Goal: Task Accomplishment & Management: Use online tool/utility

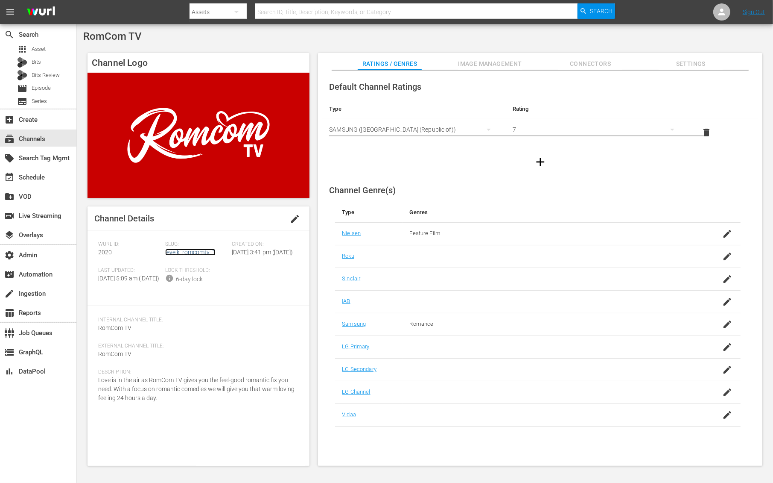
click at [193, 252] on link "levelk_romcomtv_1" at bounding box center [190, 252] width 50 height 7
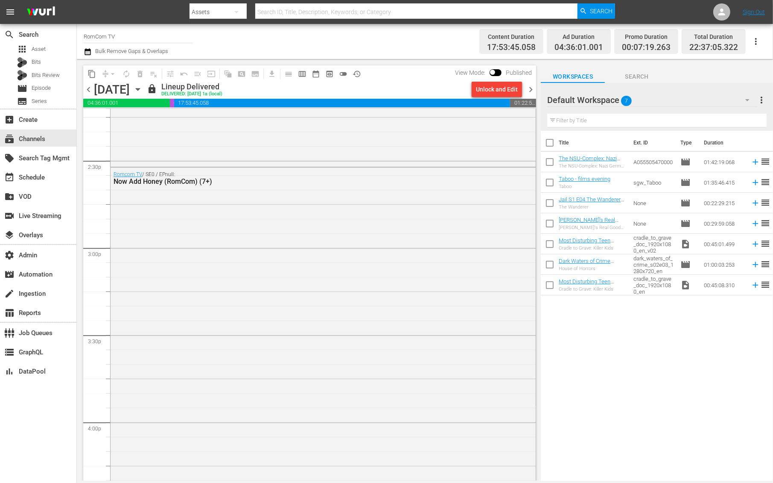
scroll to position [2472, 0]
click at [191, 248] on div "Romcom TV / SE0 / EPnull: Now Add Honey (RomCom) (7+)" at bounding box center [323, 341] width 425 height 340
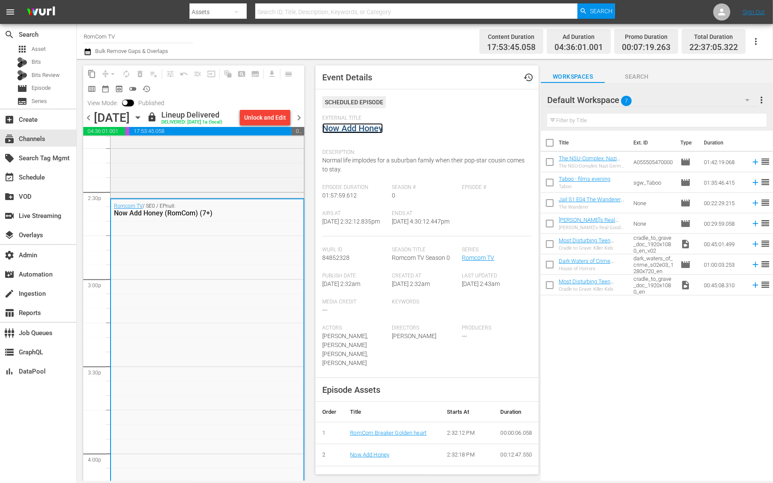
click at [357, 129] on link "Now Add Honey" at bounding box center [352, 128] width 61 height 10
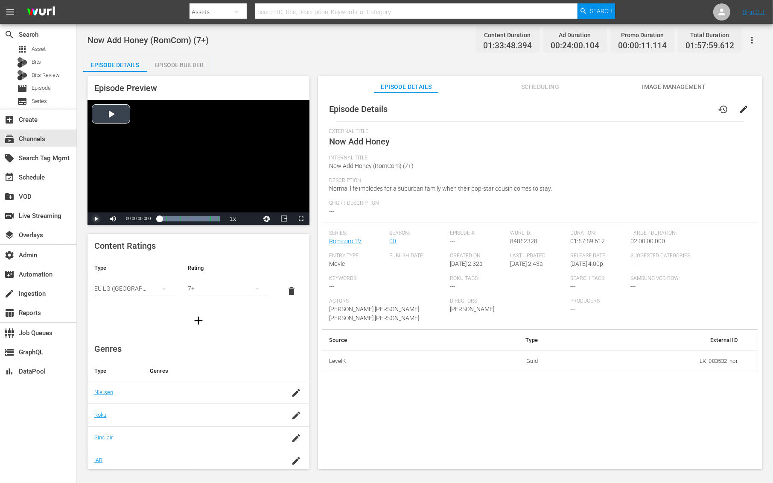
click at [96, 219] on span "Video Player" at bounding box center [96, 219] width 0 height 0
click at [312, 49] on div "Now Add Honey (RomCom) (7+) Content Duration 01:33:48.394 Ad Duration 00:24:00.…" at bounding box center [425, 39] width 675 height 19
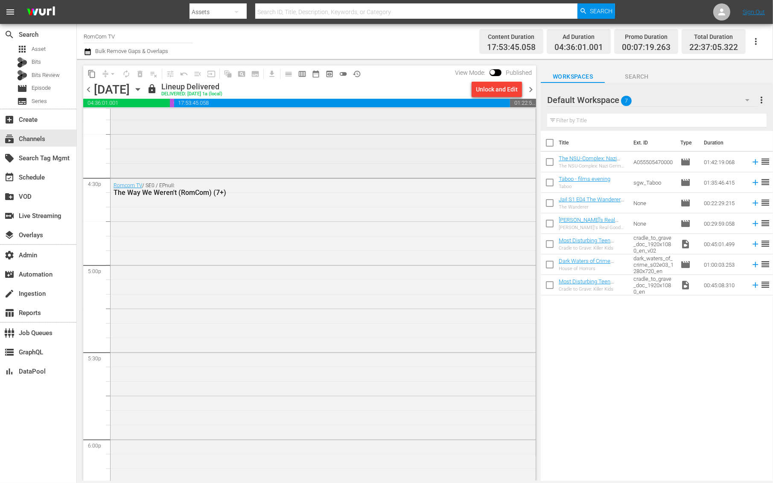
scroll to position [2815, 0]
click at [234, 271] on div "Romcom TV / SE0 / EPnull: The Way We Weren't (RomCom) (7+)" at bounding box center [323, 331] width 425 height 323
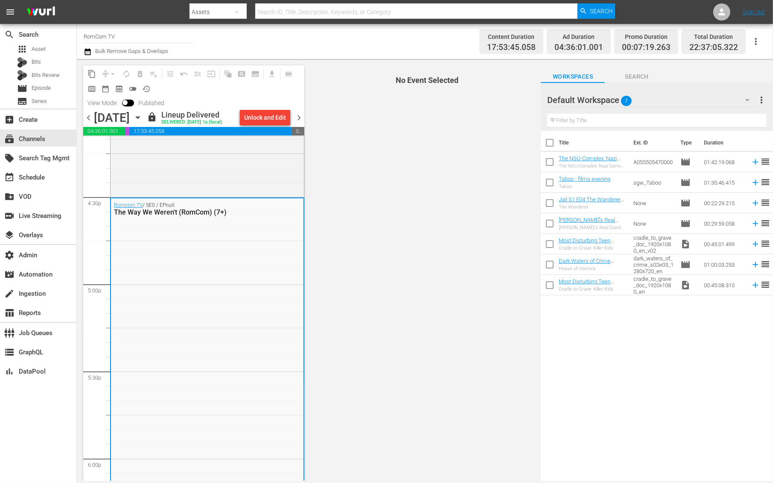
click at [234, 271] on div "Romcom TV / SE0 / EPnull: The Way We Weren't (RomCom) (7+)" at bounding box center [207, 359] width 193 height 323
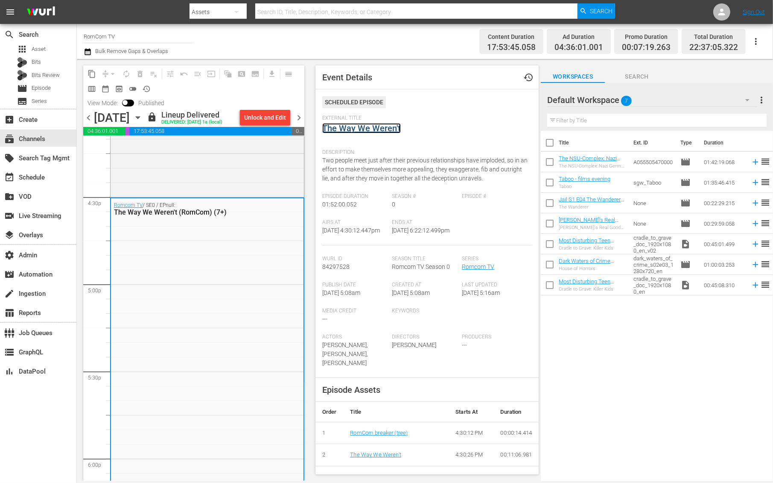
click at [382, 131] on link "The Way We Weren't" at bounding box center [361, 128] width 79 height 10
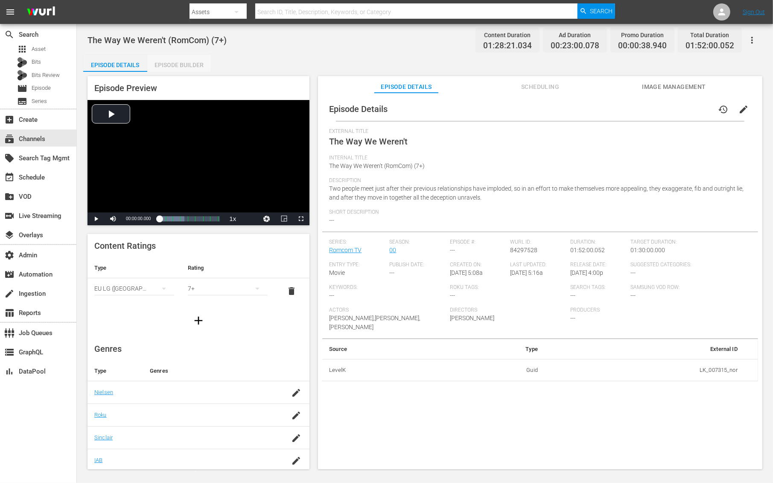
click at [185, 60] on div "Episode Builder" at bounding box center [179, 65] width 64 height 20
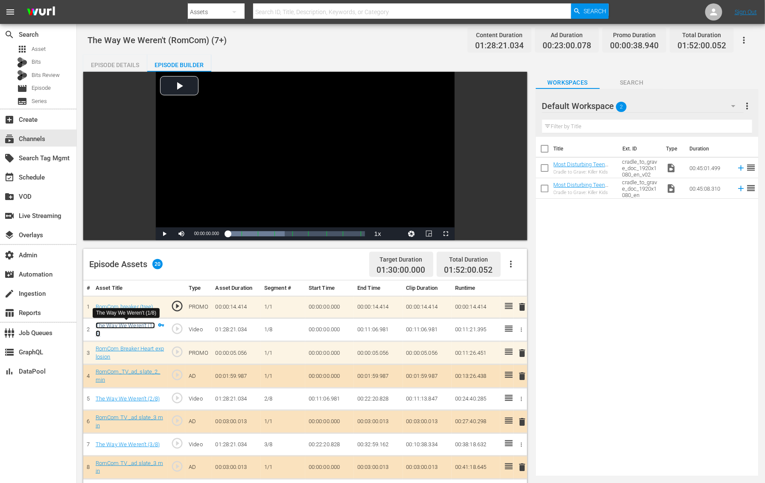
click at [134, 325] on link "The Way We Weren't (1/8)" at bounding box center [125, 329] width 59 height 15
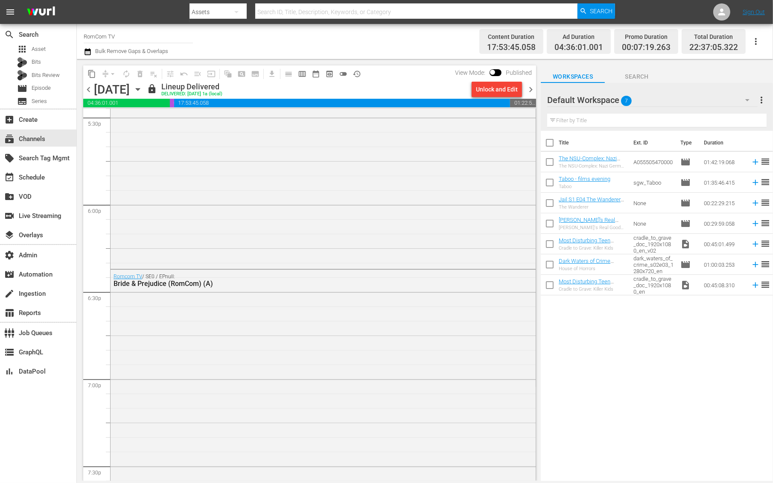
scroll to position [3042, 0]
click at [245, 348] on div "Romcom TV / SE0 / EPnull: Bride & Prejudice (RomCom) (A)" at bounding box center [323, 461] width 425 height 387
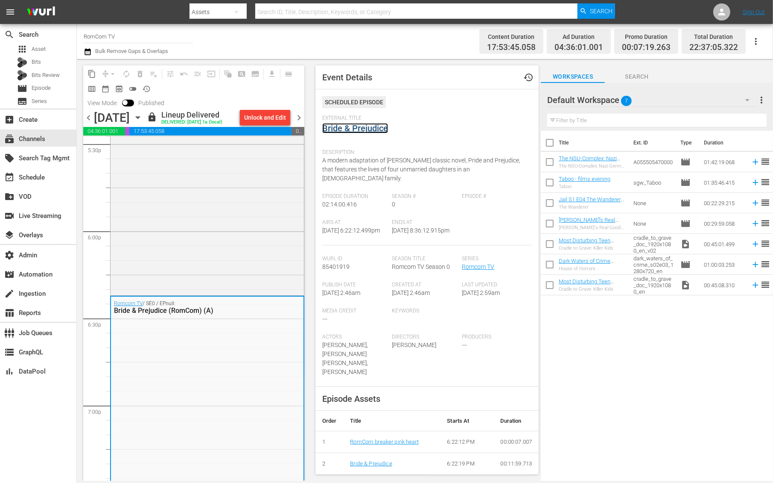
click at [360, 125] on link "Bride & Prejudice" at bounding box center [355, 128] width 66 height 10
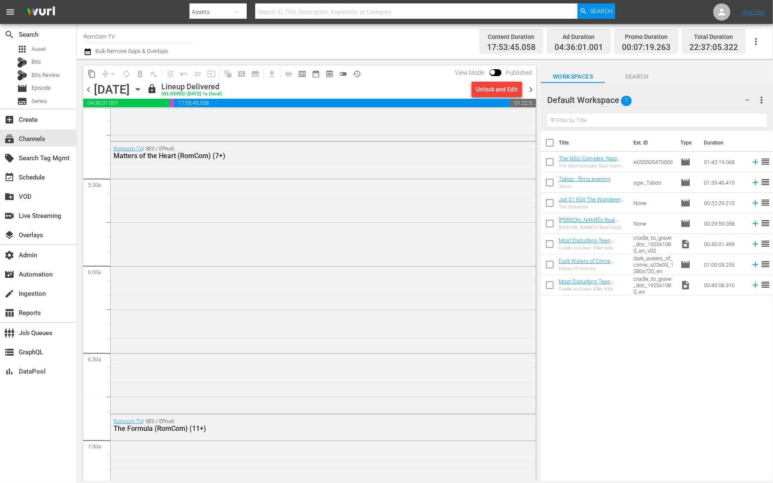
scroll to position [888, 0]
click at [180, 209] on div "Romcom TV / SE0 / EPnull: Matters of the Heart (RomCom) (7+)" at bounding box center [323, 277] width 425 height 270
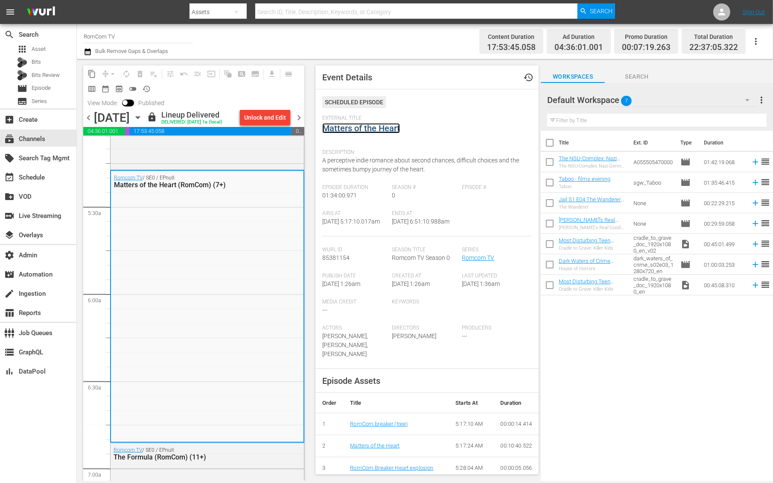
click at [351, 130] on link "Matters of the Heart" at bounding box center [361, 128] width 78 height 10
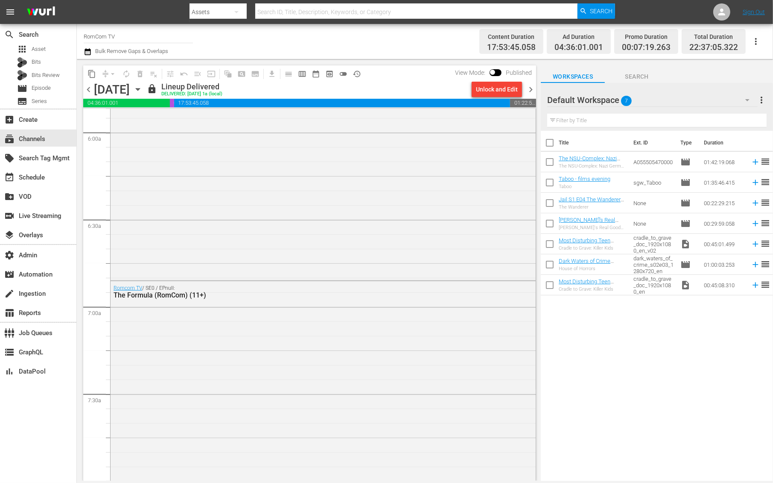
scroll to position [1038, 0]
click at [202, 319] on div "Romcom TV / SE0 / EPnull: The Formula (RomCom) (11+)" at bounding box center [323, 429] width 425 height 328
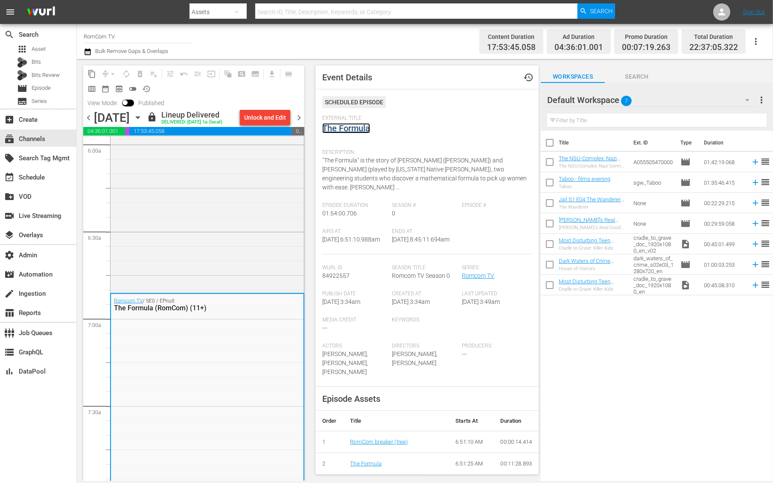
click at [366, 128] on link "The Formula" at bounding box center [346, 128] width 48 height 10
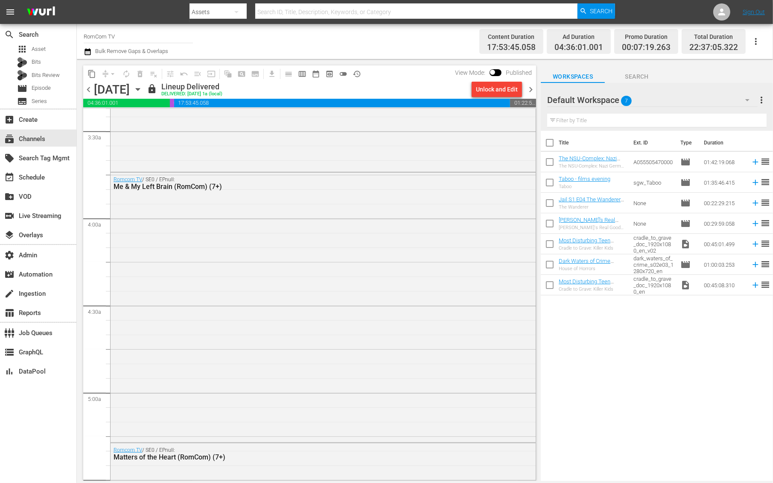
scroll to position [586, 0]
click at [407, 290] on div "Romcom TV / SE0 / EPnull: Me & My Left Brain (RomCom) (7+)" at bounding box center [323, 308] width 425 height 268
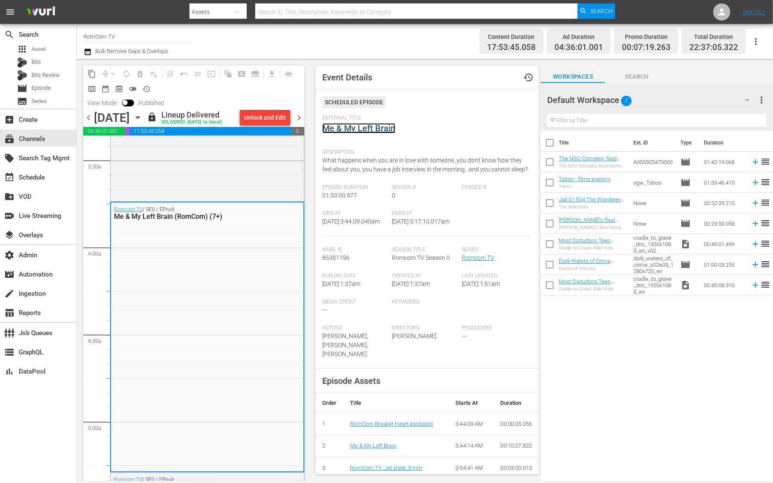
click at [357, 126] on link "Me & My Left Brain" at bounding box center [358, 128] width 73 height 10
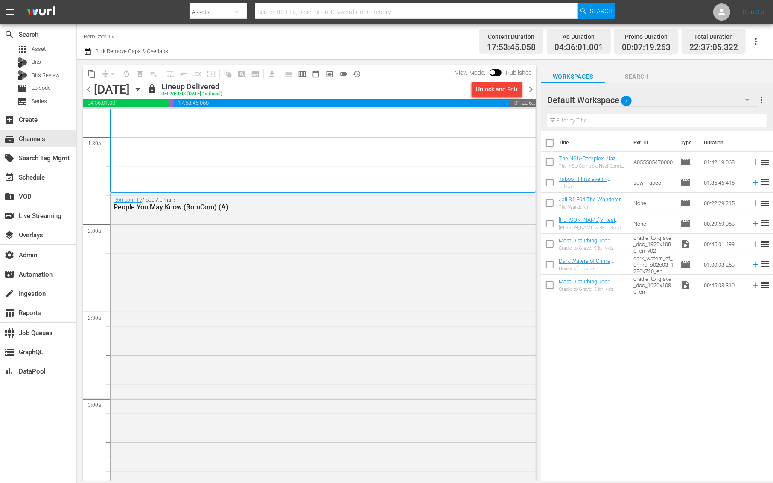
scroll to position [234, 0]
click at [226, 252] on div "Romcom TV / SE0 / EPnull: People You May Know (RomCom) (A)" at bounding box center [323, 357] width 425 height 331
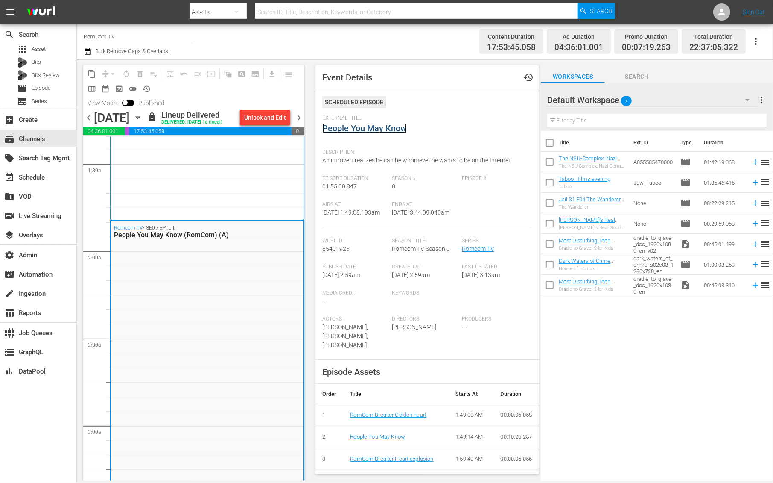
click at [381, 126] on link "People You May Know" at bounding box center [364, 128] width 85 height 10
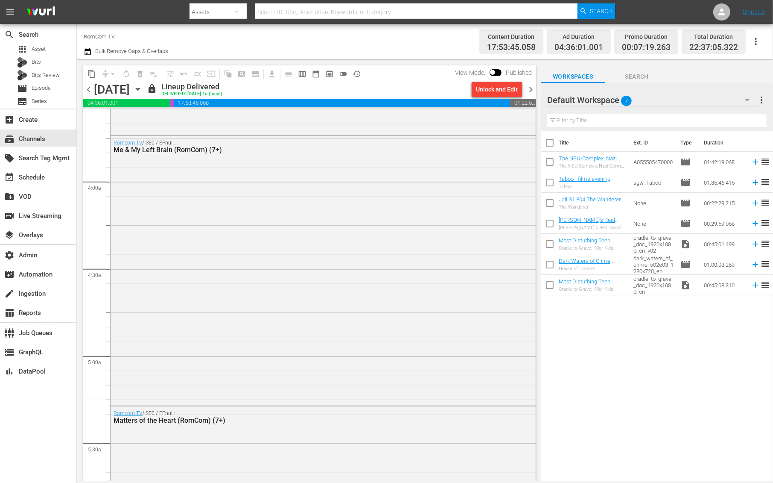
scroll to position [631, 0]
click at [220, 235] on div "Romcom TV / SE0 / EPnull: Me & My Left Brain (RomCom) (7+)" at bounding box center [323, 263] width 425 height 268
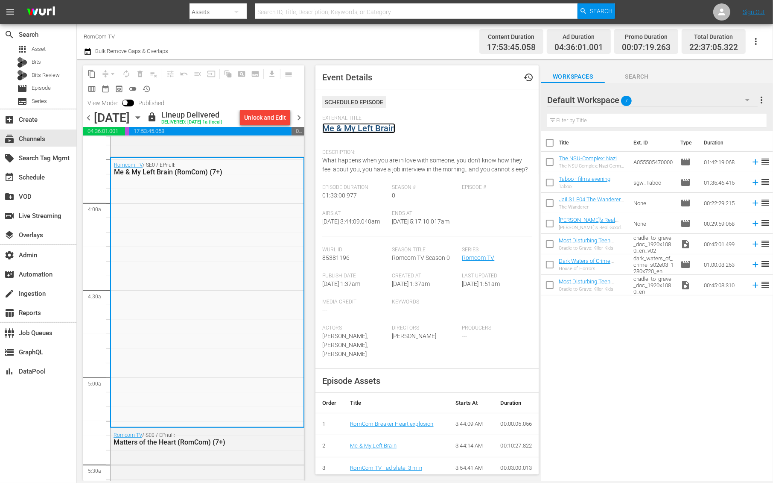
click at [350, 128] on link "Me & My Left Brain" at bounding box center [358, 128] width 73 height 10
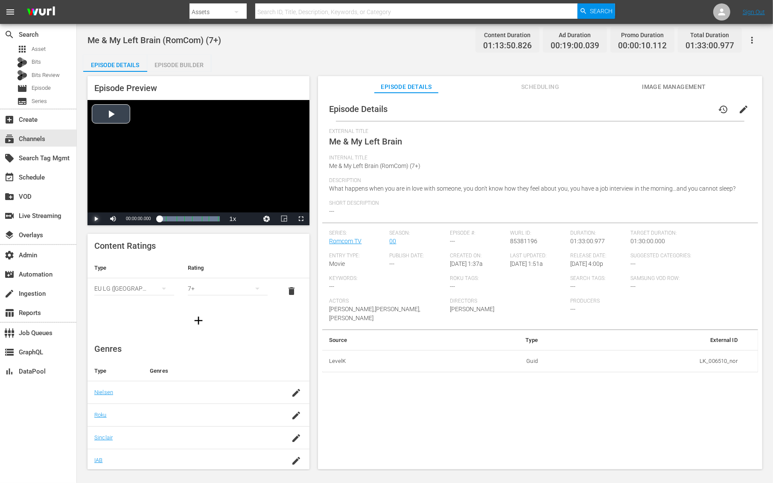
click at [96, 219] on span "Video Player" at bounding box center [96, 219] width 0 height 0
click at [187, 223] on div "00:43:13.975 Me & My Left Brain (4/7)" at bounding box center [187, 218] width 0 height 9
click at [96, 219] on span "Video Player" at bounding box center [96, 219] width 0 height 0
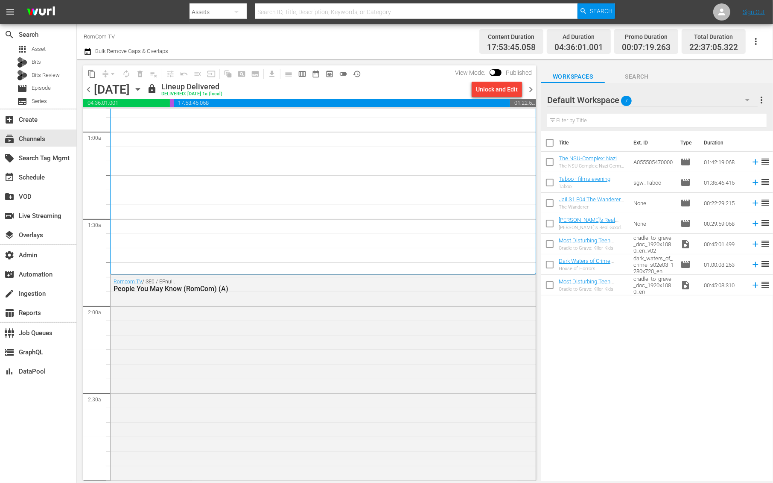
scroll to position [154, 0]
click at [143, 341] on div "Romcom TV / SE0 / EPnull: People You May Know (RomCom) (A)" at bounding box center [323, 437] width 425 height 331
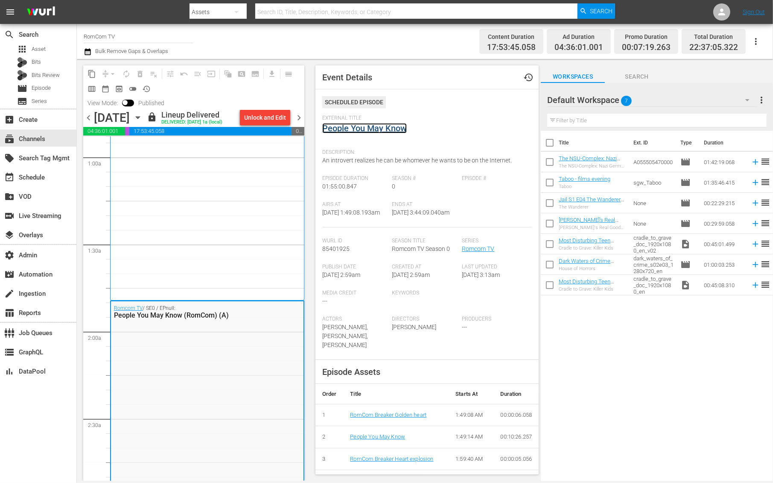
click at [362, 130] on link "People You May Know" at bounding box center [364, 128] width 85 height 10
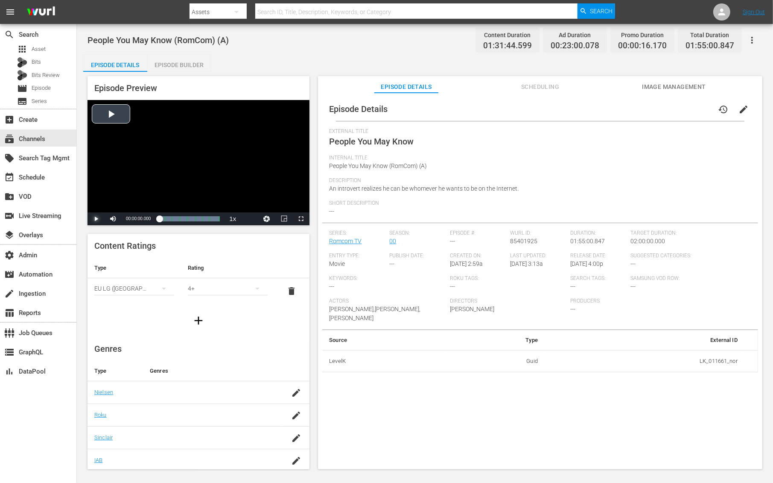
click at [96, 219] on span "Video Player" at bounding box center [96, 219] width 0 height 0
click at [242, 202] on li "english" at bounding box center [249, 198] width 43 height 9
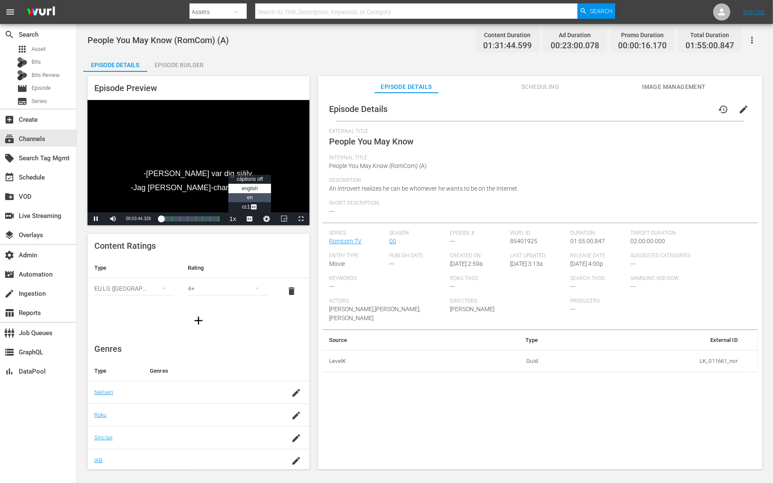
click at [255, 198] on li "en" at bounding box center [249, 197] width 43 height 9
click at [250, 219] on span "Video Player" at bounding box center [250, 219] width 0 height 0
click at [251, 208] on span "Video Player" at bounding box center [254, 207] width 8 height 9
click at [96, 219] on span "Video Player" at bounding box center [96, 219] width 0 height 0
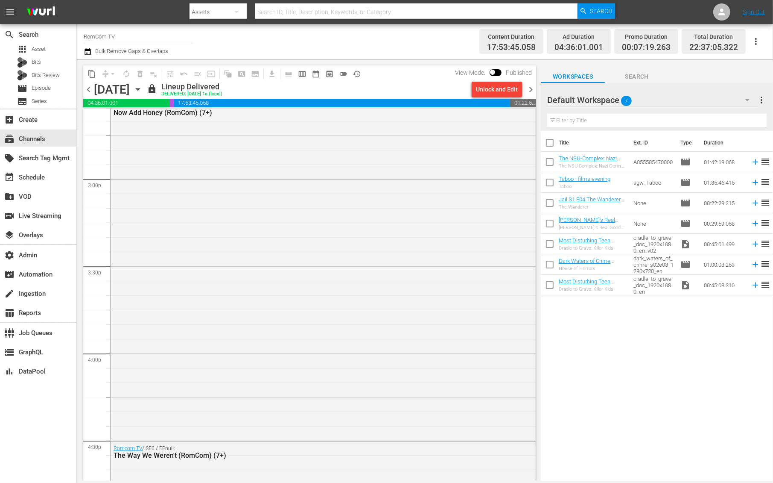
scroll to position [2553, 0]
click at [154, 156] on div "Romcom TV / SE0 / EPnull: Now Add Honey (RomCom) (7+)" at bounding box center [323, 259] width 425 height 340
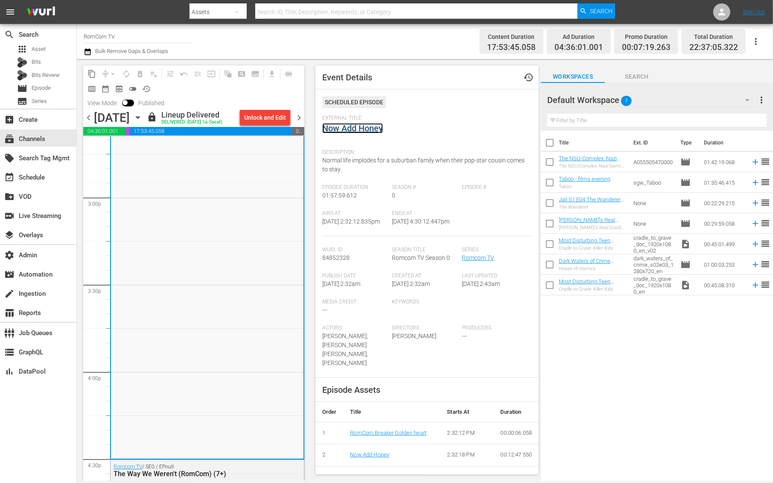
click at [358, 127] on link "Now Add Honey" at bounding box center [352, 128] width 61 height 10
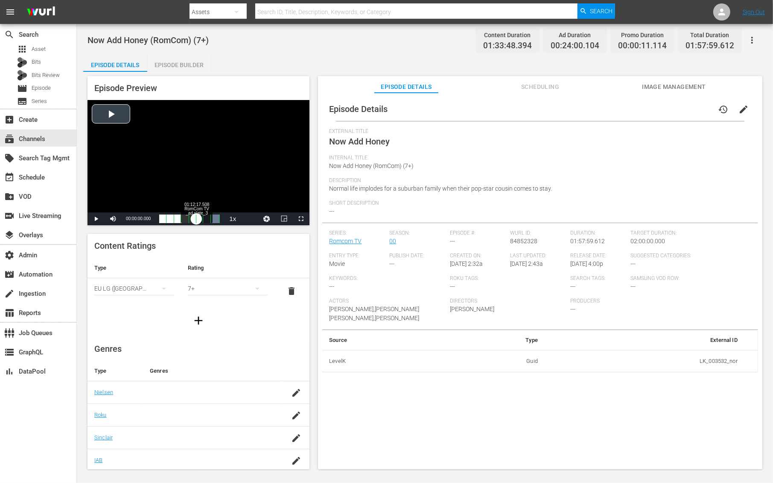
click at [196, 217] on div "Loaded : 100.00% 01:12:17.508 RomCom TV _ad slate_3 min 00:00:00.000" at bounding box center [189, 218] width 61 height 9
click at [206, 220] on div "Loaded : 59.94% 01:30:34.350 Now Add Honey (7/8) 00:00:57.738 Cue Point 6: 01:2…" at bounding box center [189, 218] width 61 height 9
click at [156, 220] on div "Loaded : 78.54% 00:00:00.000 RomCom Breaker Golden heart 00:00:00.000 [GEOGRAPH…" at bounding box center [189, 218] width 69 height 13
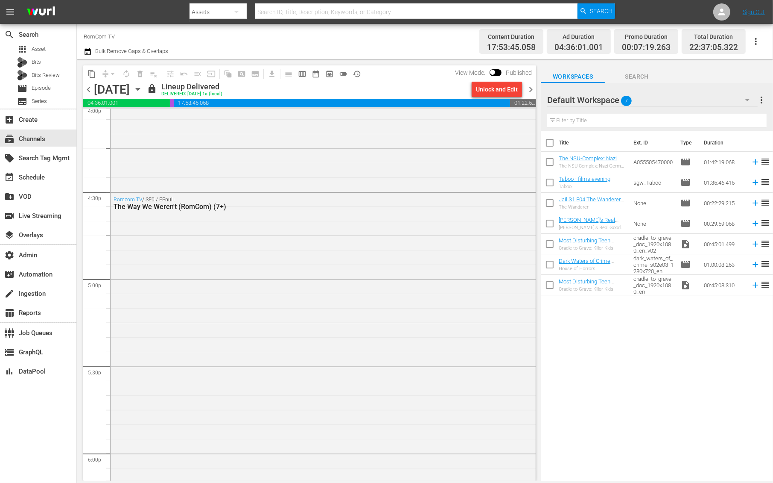
scroll to position [2800, 0]
click at [208, 227] on div "Romcom TV / SE0 / EPnull: The Way We Weren't (RomCom) (7+)" at bounding box center [323, 345] width 425 height 323
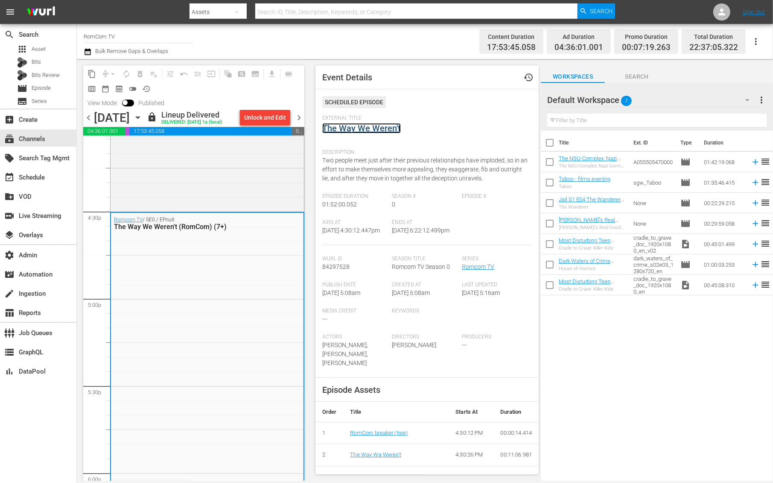
click at [345, 128] on link "The Way We Weren't" at bounding box center [361, 128] width 79 height 10
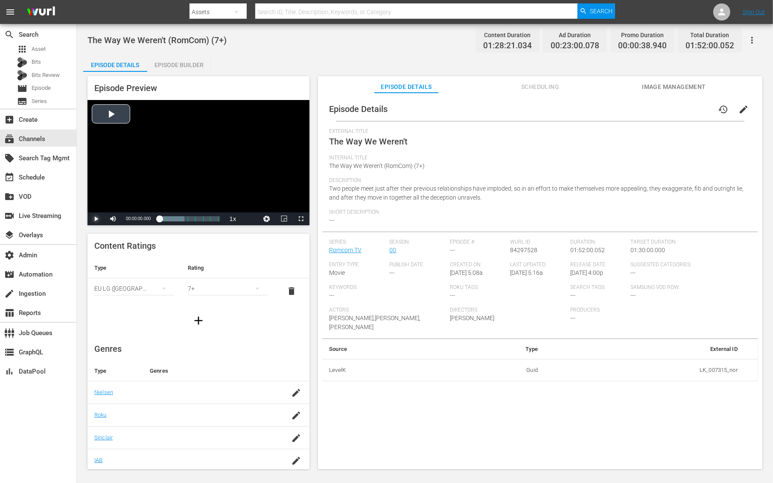
click at [96, 219] on span "Video Player" at bounding box center [96, 219] width 0 height 0
click at [182, 219] on div "00:42:35.512 The Way We Weren't (4/8)" at bounding box center [182, 218] width 0 height 9
click at [178, 64] on div "Episode Builder" at bounding box center [179, 65] width 64 height 20
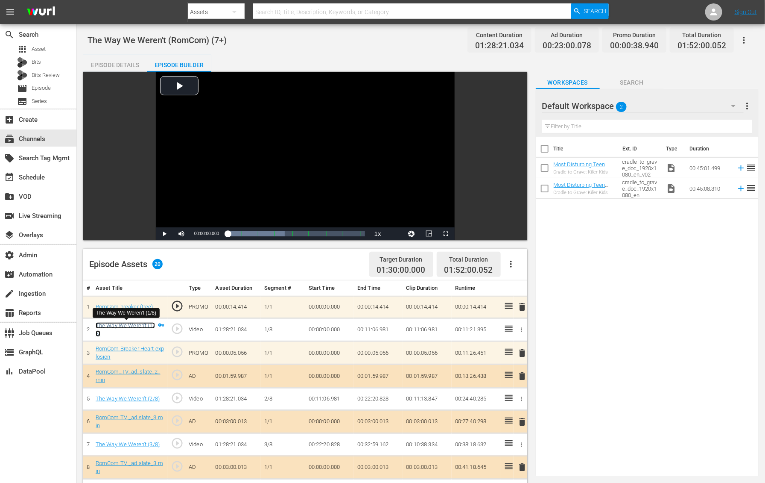
click at [131, 325] on link "The Way We Weren't (1/8)" at bounding box center [125, 329] width 59 height 15
click at [111, 60] on div "Episode Details" at bounding box center [115, 65] width 64 height 20
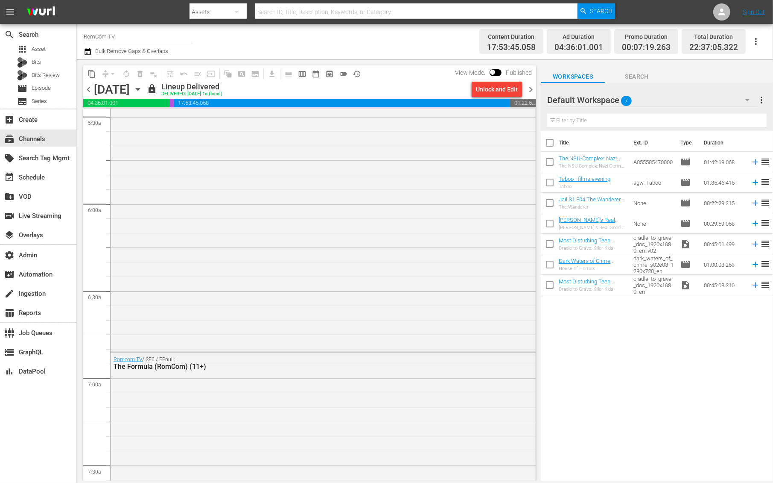
scroll to position [949, 0]
click at [185, 246] on div "Romcom TV / SE0 / EPnull: Matters of the Heart (RomCom) (7+)" at bounding box center [323, 216] width 425 height 270
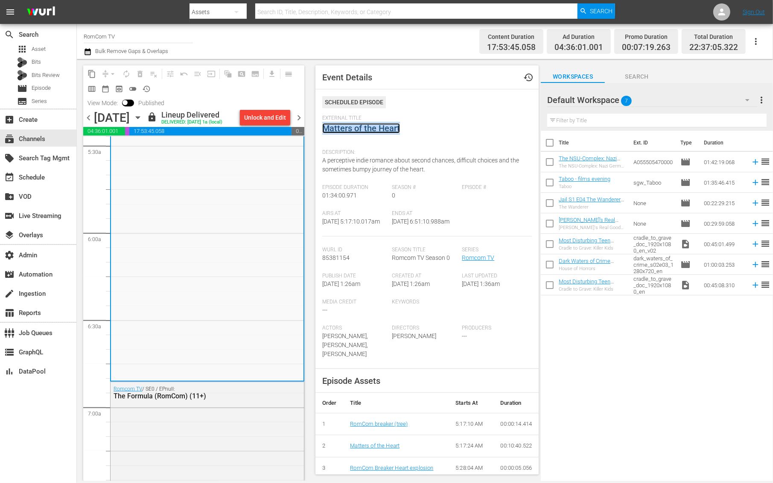
copy link "Matters of the Heart"
click at [367, 129] on link "Matters of the Heart" at bounding box center [361, 128] width 78 height 10
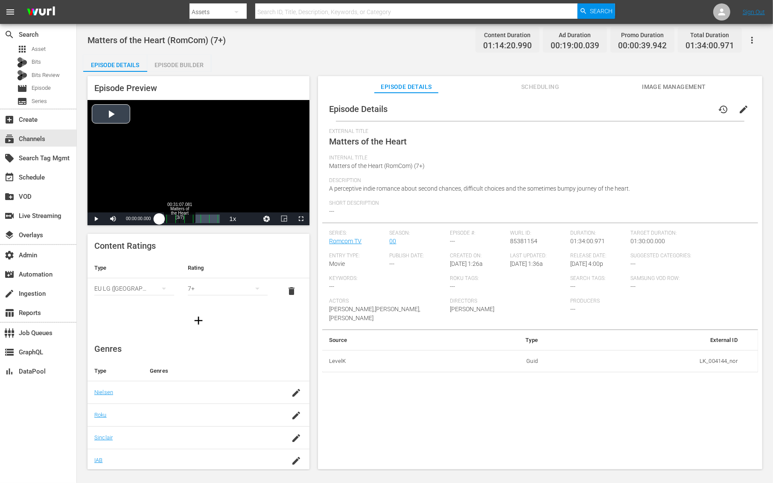
click at [179, 219] on div "Loaded : 41.29% 00:31:07.081 Matters of the Heart (3/7) 00:00:00.000" at bounding box center [189, 218] width 61 height 9
click at [245, 198] on span "CC1 Captions" at bounding box center [250, 198] width 16 height 6
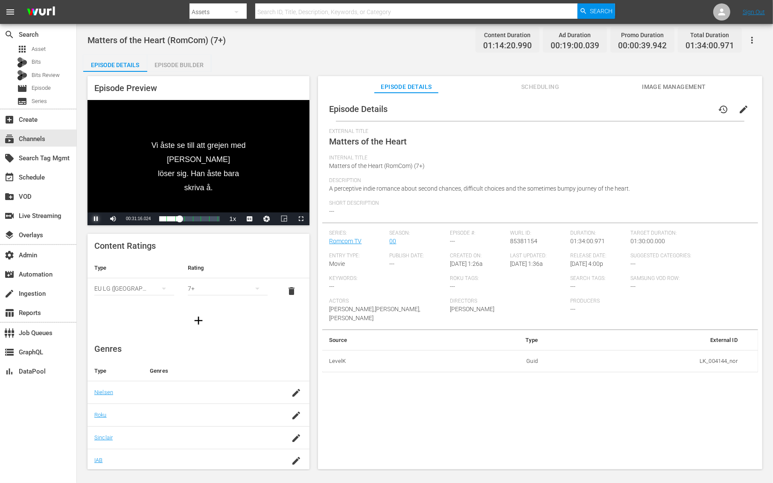
click at [96, 219] on span "Video Player" at bounding box center [96, 219] width 0 height 0
click at [185, 63] on div "Episode Builder" at bounding box center [179, 65] width 64 height 20
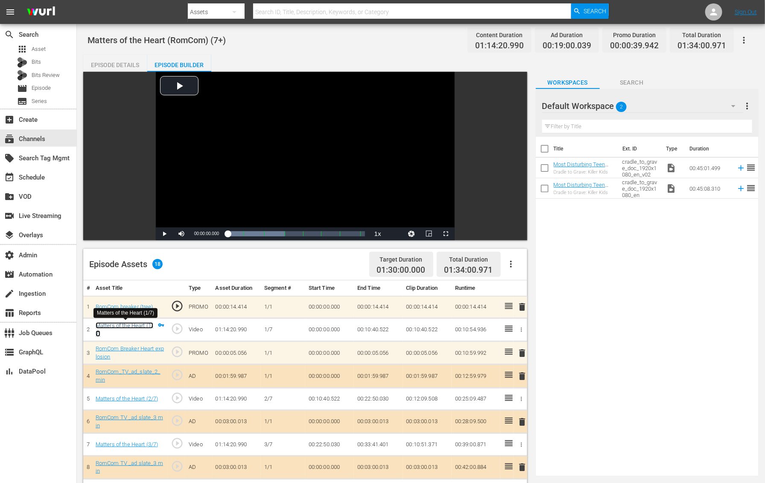
click at [129, 324] on link "Matters of the Heart (1/7)" at bounding box center [125, 329] width 58 height 15
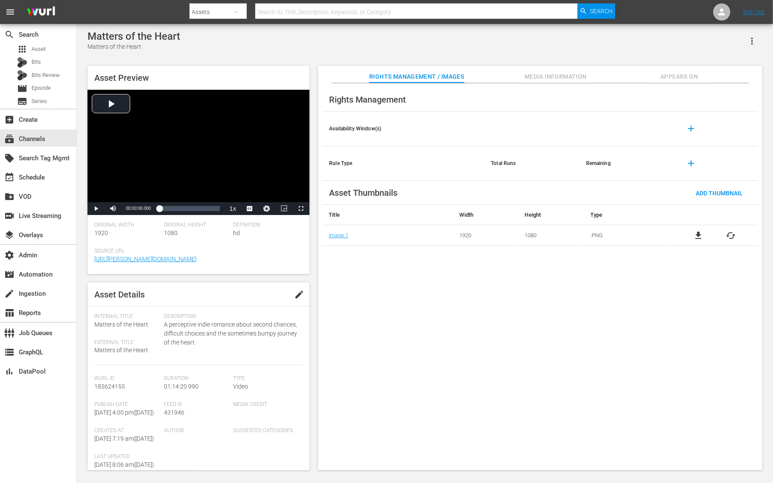
click at [428, 151] on th "Rule Type" at bounding box center [403, 163] width 162 height 35
drag, startPoint x: 90, startPoint y: 37, endPoint x: 219, endPoint y: 36, distance: 129.0
click at [219, 36] on div "Matters of the Heart Matters of the Heart" at bounding box center [425, 40] width 675 height 21
copy div "Matters of the Heart"
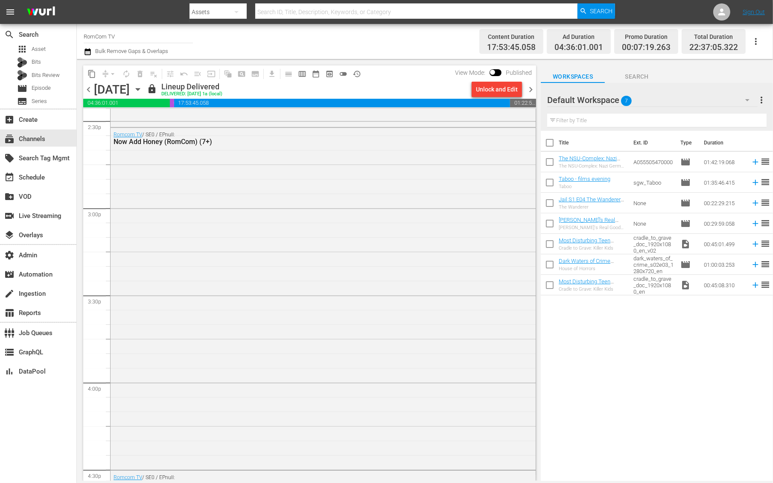
scroll to position [2508, 0]
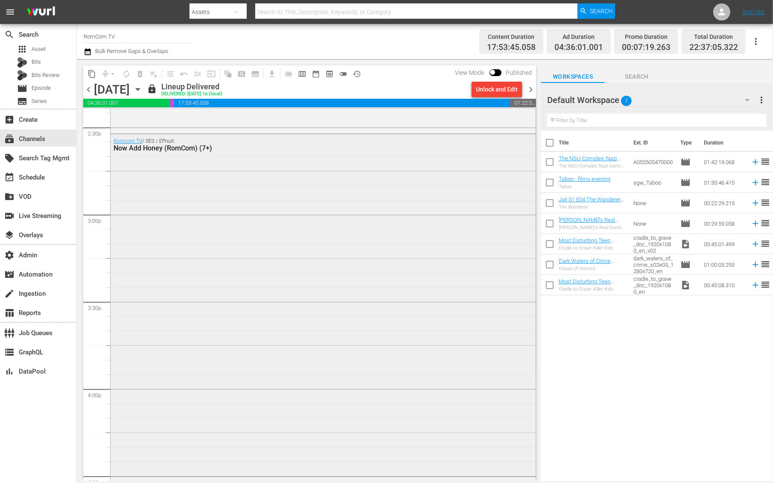
click at [157, 227] on div "Romcom TV / SE0 / EPnull: Now Add Honey (RomCom) (7+)" at bounding box center [323, 304] width 425 height 340
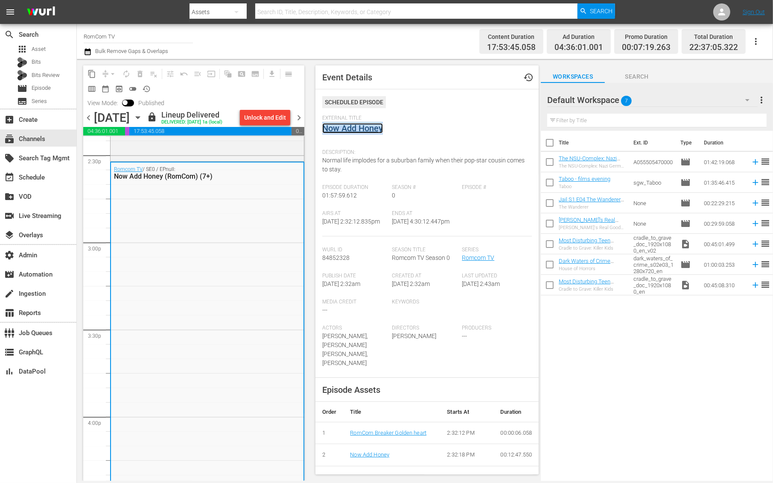
copy link "Now Add Honey"
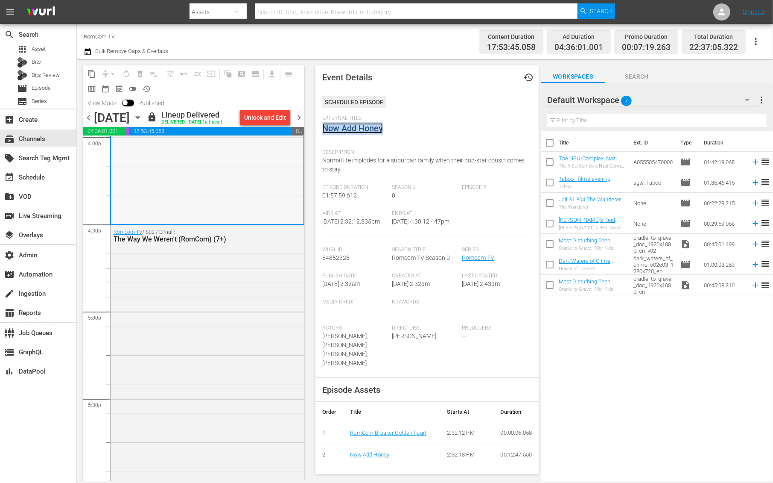
scroll to position [2789, 0]
click at [198, 274] on div "Romcom TV / SE0 / EPnull: The Way We Weren't (RomCom) (7+)" at bounding box center [207, 385] width 193 height 323
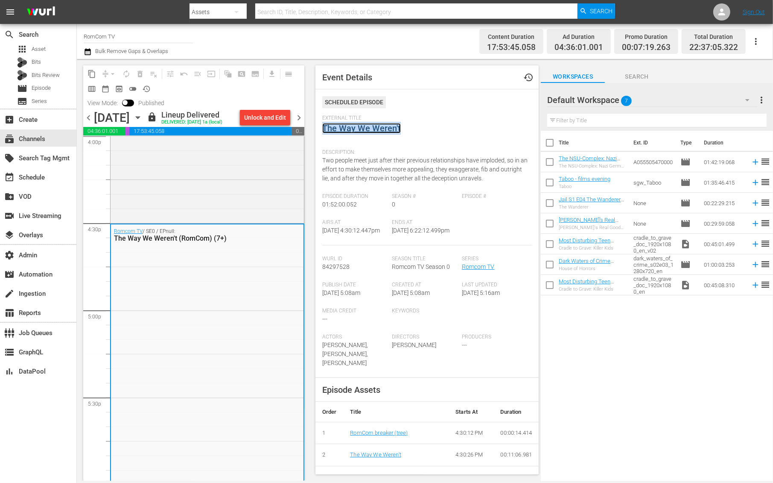
copy link "The Way We Weren't"
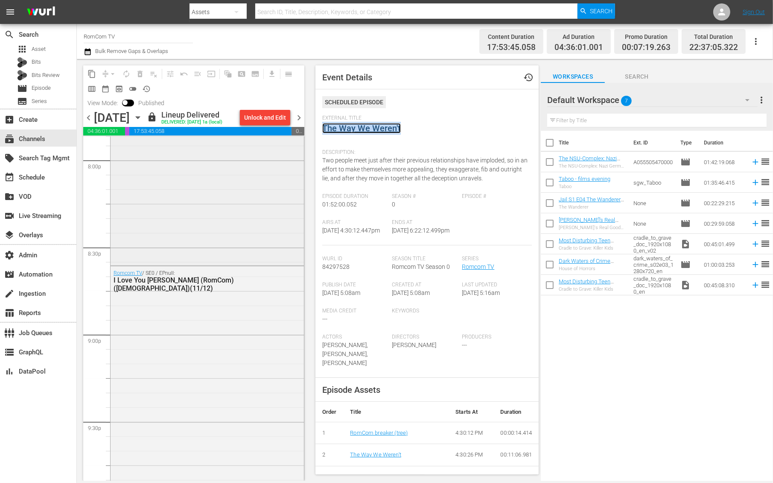
scroll to position [3505, 0]
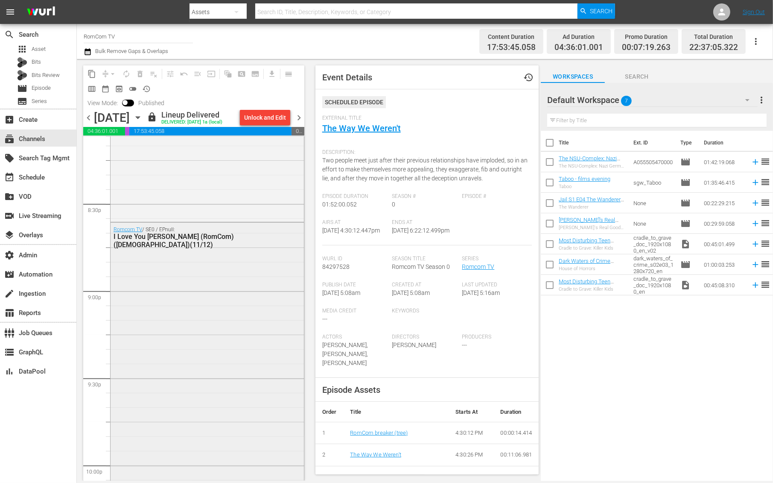
click at [193, 309] on div "Romcom TV / SE0 / EPnull: I Love You [PERSON_NAME] (RomCom)([DEMOGRAPHIC_DATA])…" at bounding box center [207, 396] width 193 height 346
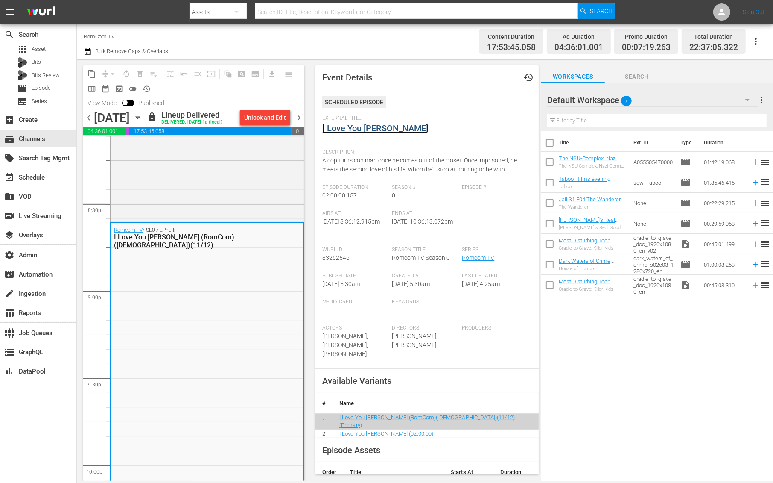
copy link "I Love You [PERSON_NAME]"
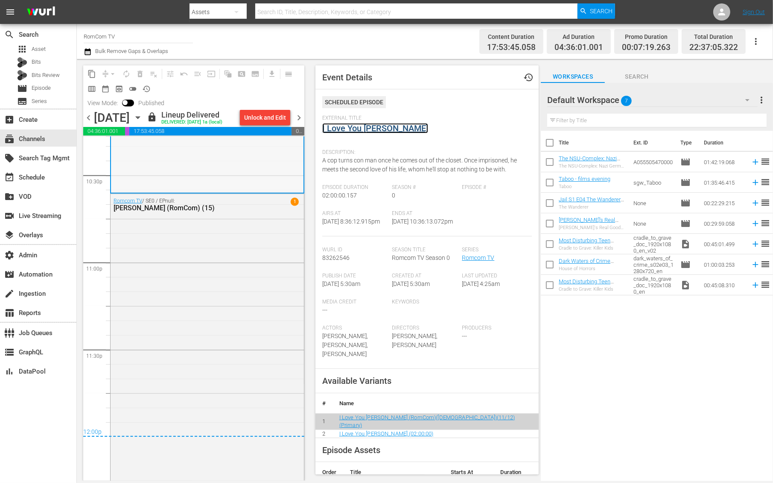
scroll to position [3895, 0]
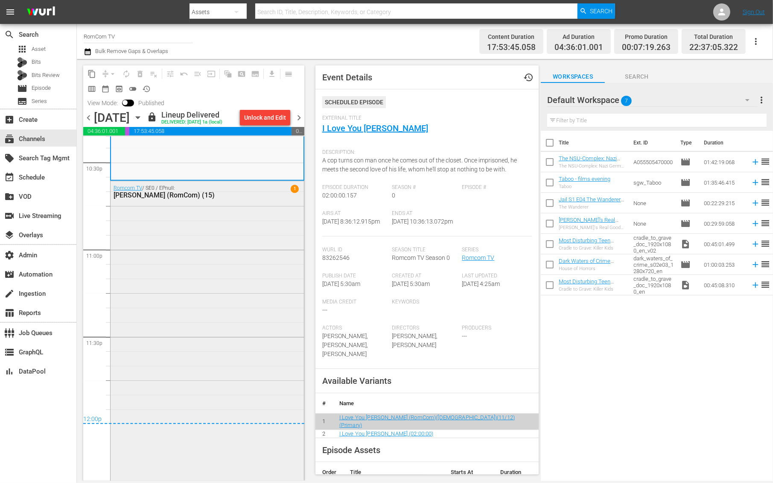
click at [237, 234] on div "Romcom TV / SE0 / EPnull: [PERSON_NAME] (RomCom) (15) 1" at bounding box center [207, 339] width 193 height 317
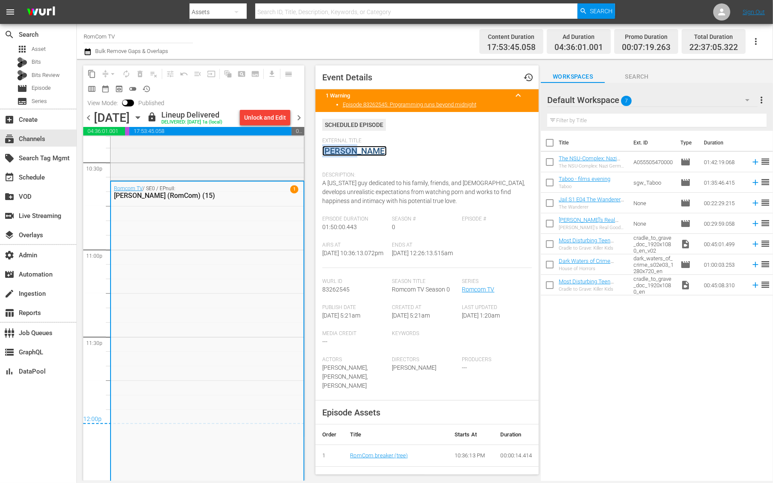
copy link "[PERSON_NAME]"
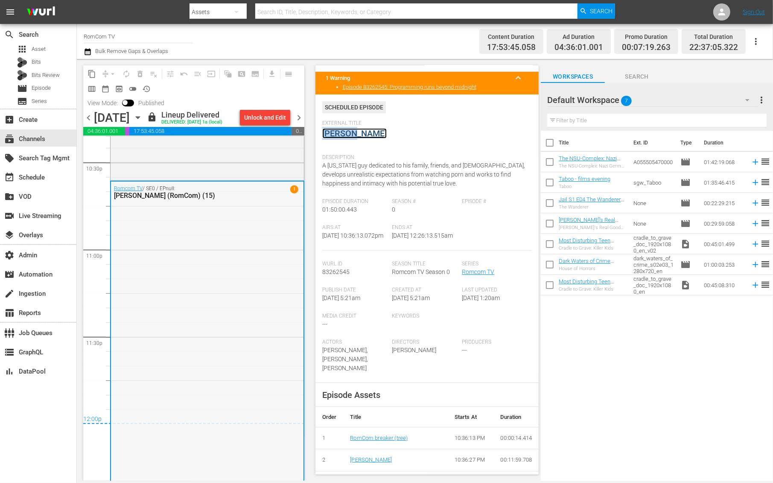
scroll to position [3914, 0]
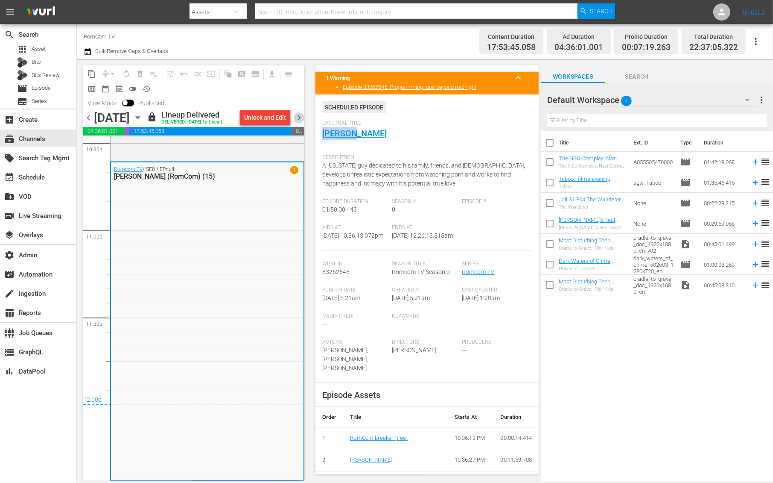
click at [300, 117] on span "chevron_right" at bounding box center [299, 117] width 11 height 11
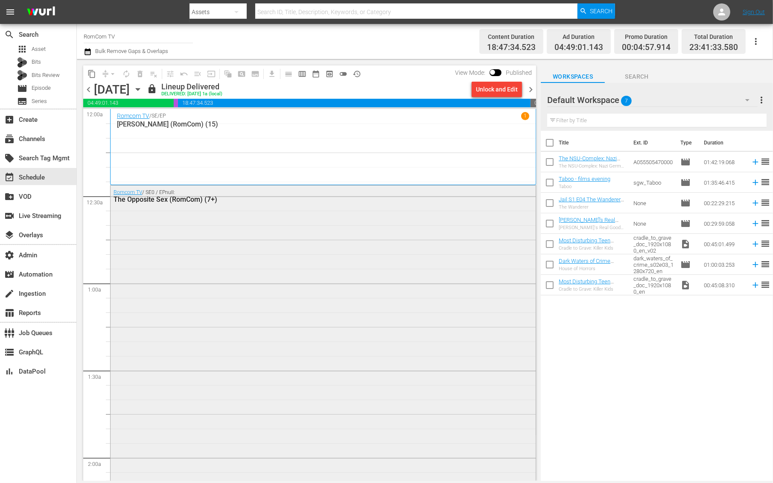
click at [281, 241] on div "Romcom TV / SE0 / EPnull: The Opposite Sex (RomCom) (7+)" at bounding box center [323, 353] width 425 height 337
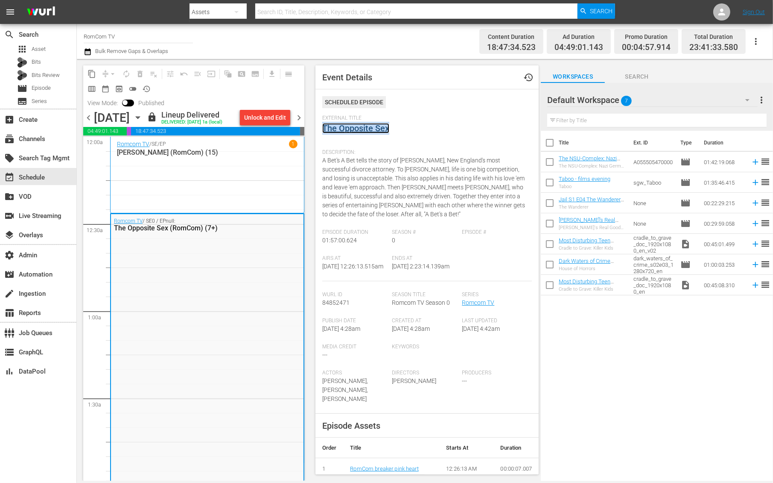
copy link "The Opposite Sex"
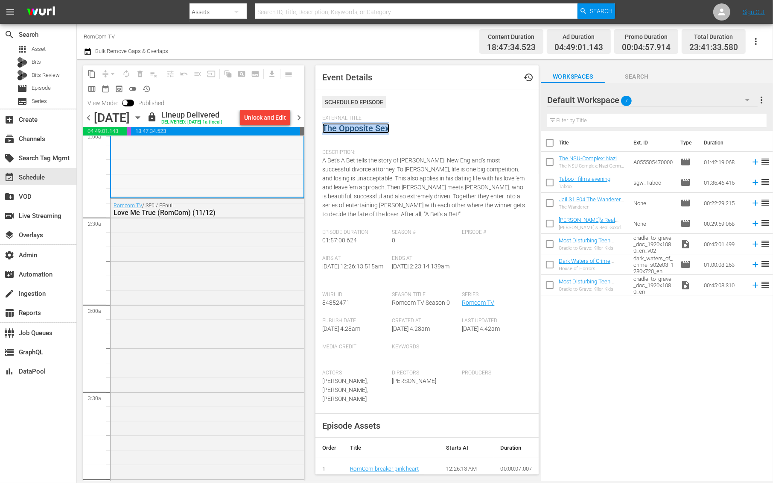
scroll to position [377, 0]
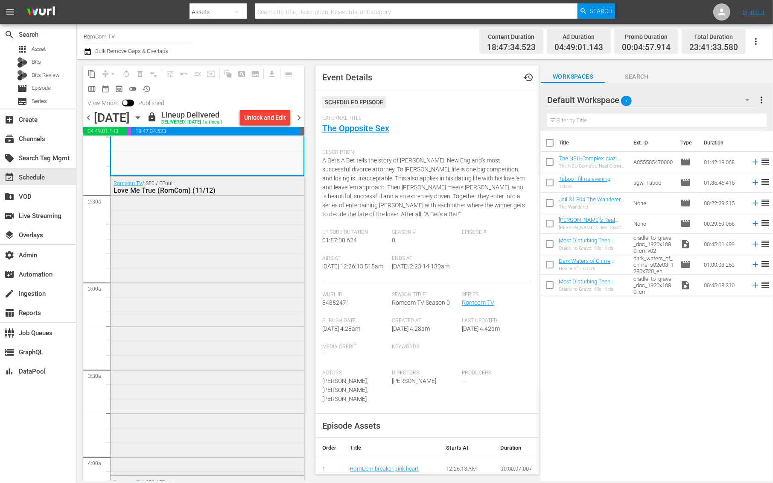
click at [201, 311] on div "Romcom TV / SE0 / EPnull: Love Me True (RomCom) (11/12)" at bounding box center [207, 324] width 193 height 296
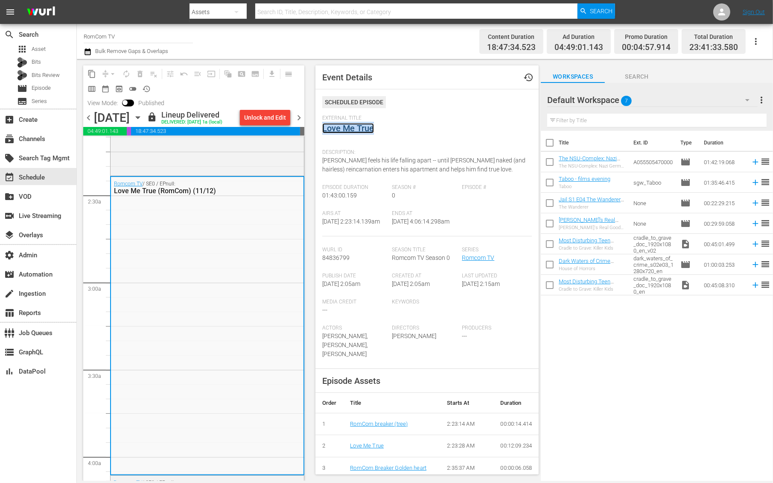
copy link "Love Me True"
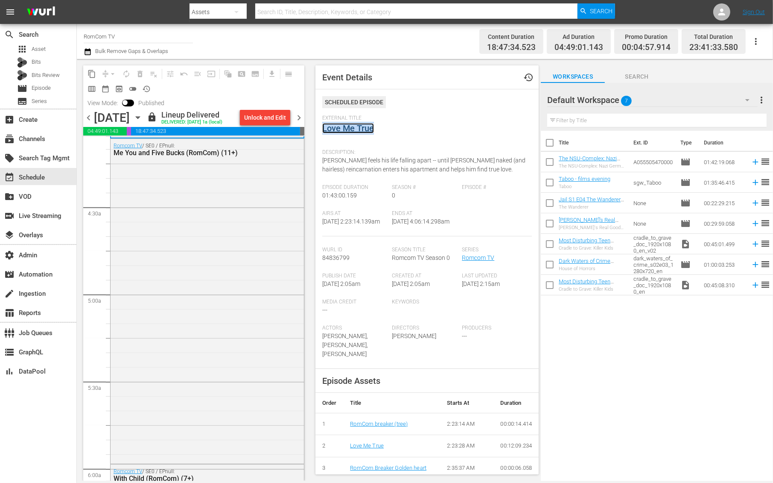
scroll to position [738, 0]
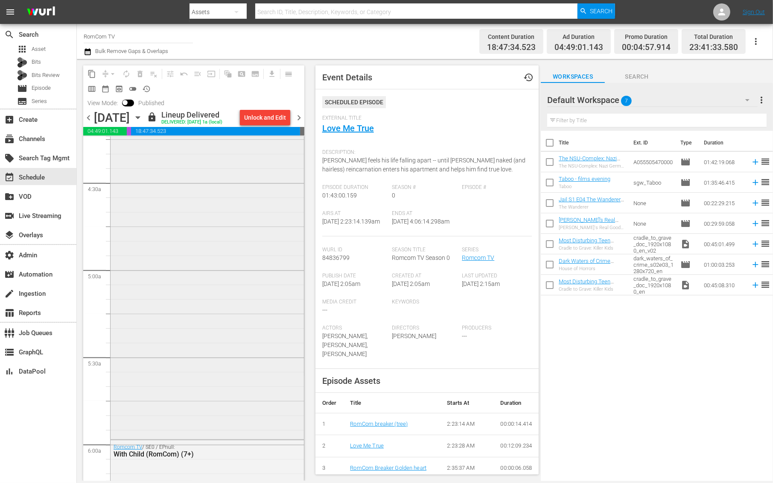
click at [219, 215] on div "Romcom TV / SE0 / EPnull: Me You and Five Bucks (RomCom) (11+)" at bounding box center [207, 275] width 193 height 323
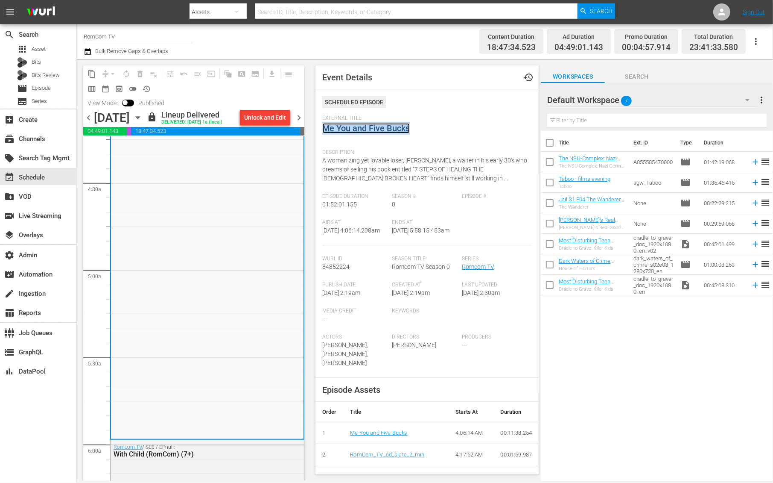
copy link "Me You and Five Bucks"
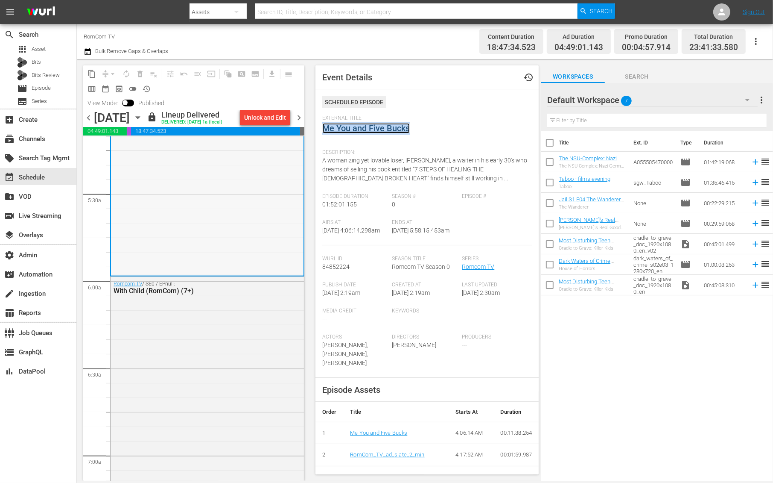
scroll to position [913, 0]
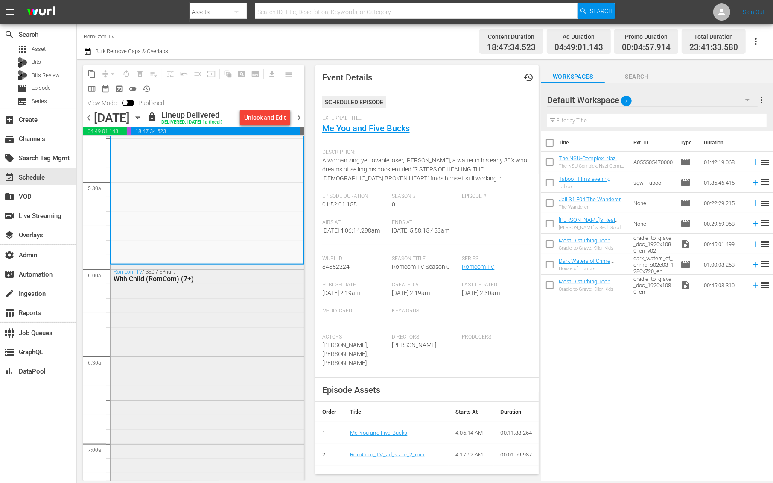
click at [184, 365] on div "Romcom TV / SE0 / EPnull: With Child (RomCom) (7+)" at bounding box center [207, 423] width 193 height 317
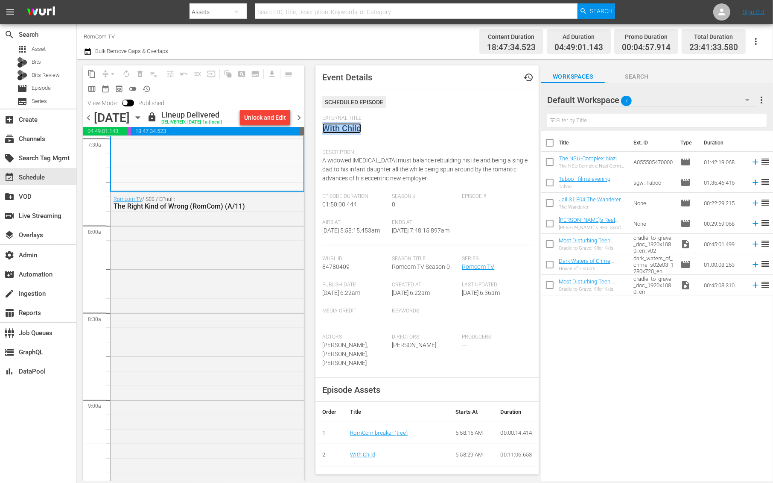
scroll to position [1306, 0]
click at [194, 280] on div "Romcom TV / SE0 / EPnull: The Right Kind of Wrong (RomCom) (A/11)" at bounding box center [207, 368] width 193 height 354
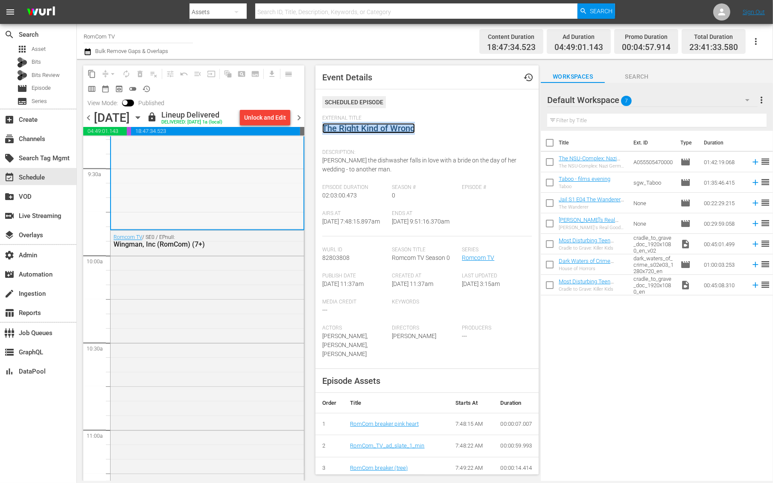
scroll to position [1632, 0]
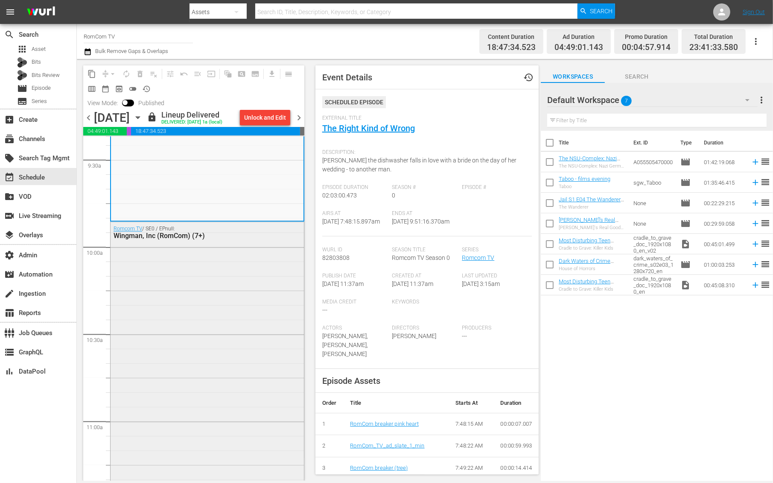
click at [228, 362] on div "Romcom TV / SE0 / EPnull: Wingman, Inc (RomCom) (7+)" at bounding box center [207, 414] width 193 height 384
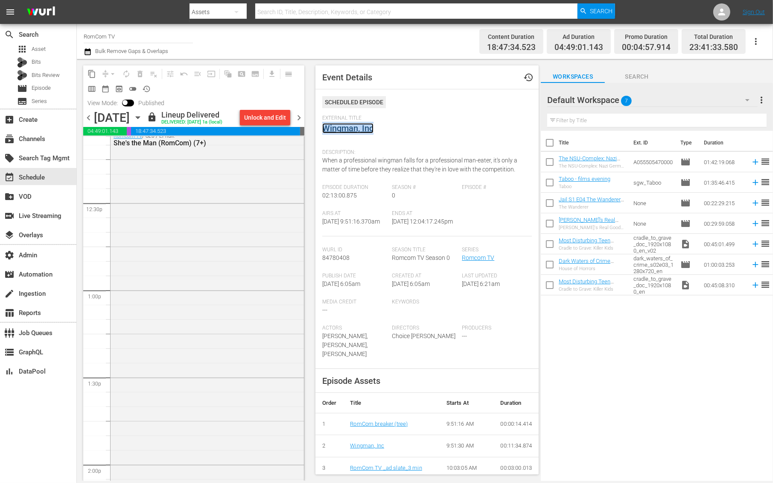
scroll to position [2118, 0]
click at [200, 240] on div "Romcom TV / SE0 / EPnull: She's the Man (RomCom) (7+)" at bounding box center [207, 306] width 193 height 366
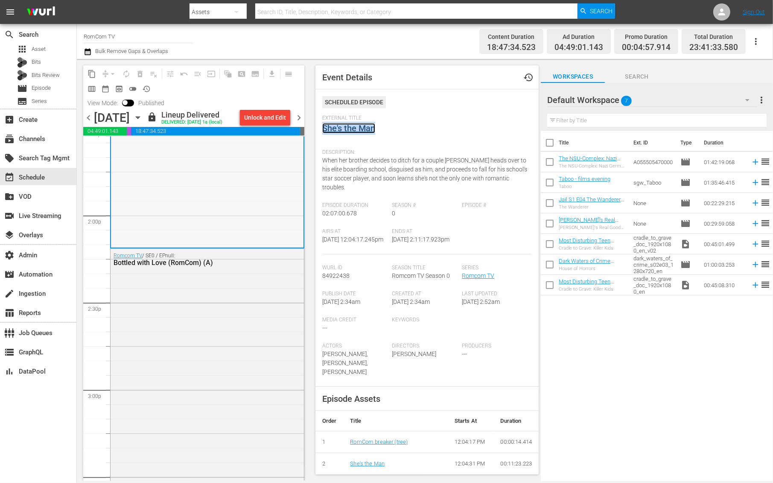
scroll to position [2423, 0]
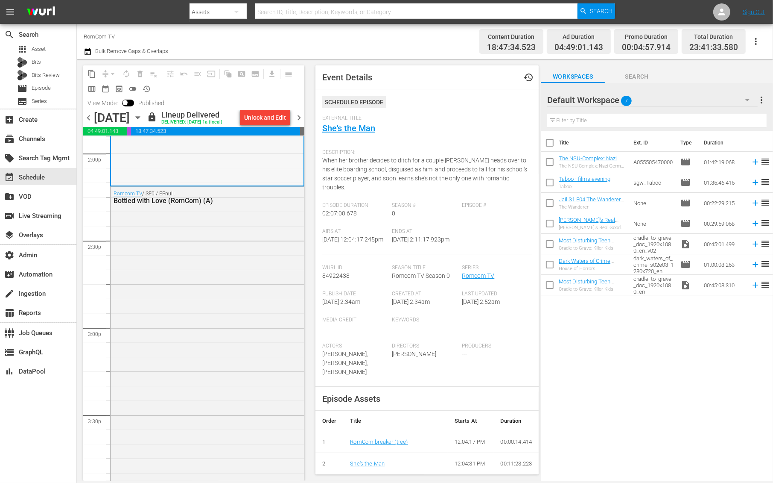
click at [247, 233] on div "Romcom TV / SE0 / EPnull: Bottled with Love (RomCom) (A)" at bounding box center [207, 334] width 193 height 294
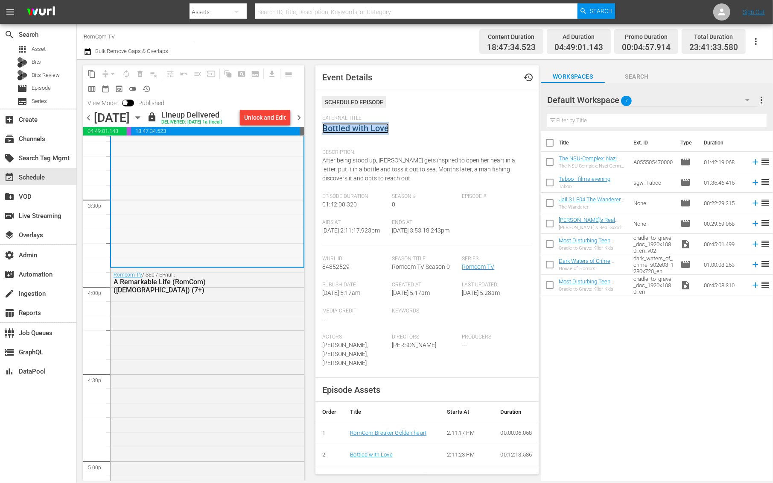
scroll to position [2713, 0]
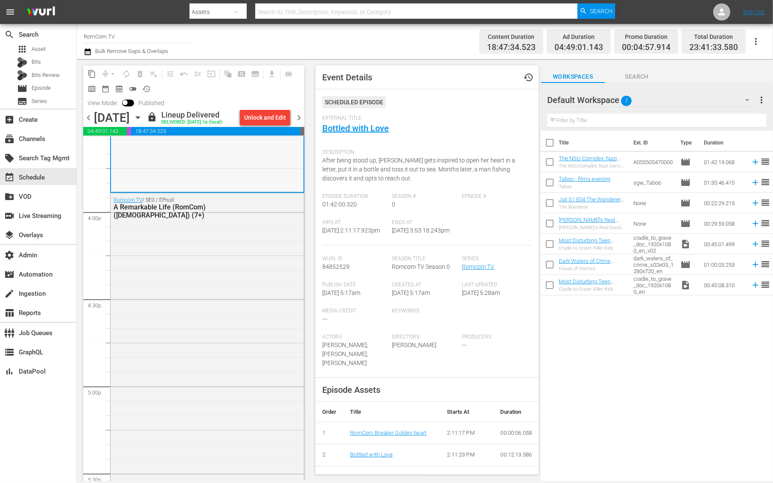
click at [152, 306] on div "Romcom TV / SE0 / EPnull: A Remarkable Life (RomCom)([DEMOGRAPHIC_DATA]) (7+)" at bounding box center [207, 366] width 193 height 346
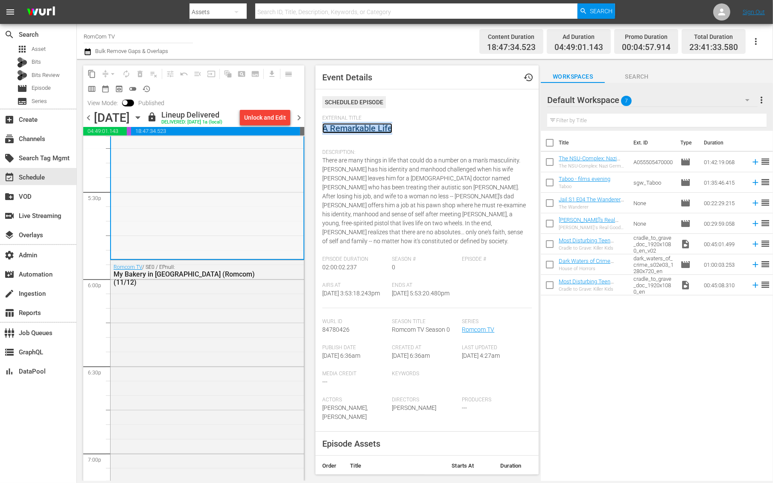
scroll to position [3010, 0]
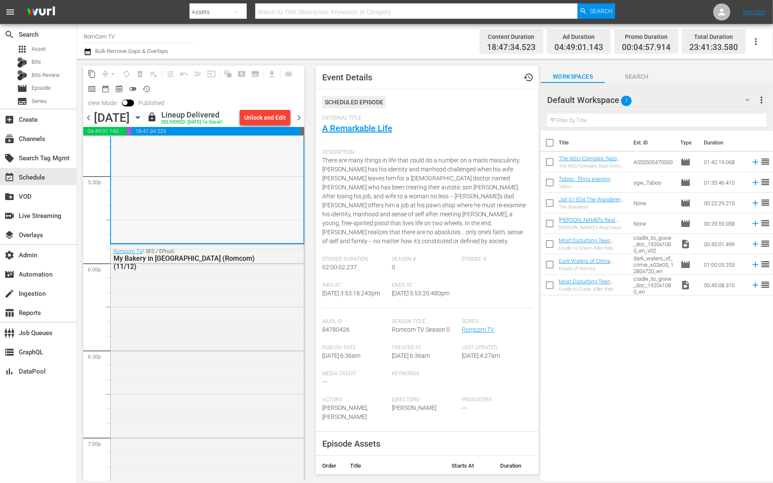
click at [167, 329] on div "Romcom TV / SE0 / EPnull: My Bakery in [GEOGRAPHIC_DATA] (Romcom) (11/12)" at bounding box center [207, 417] width 193 height 347
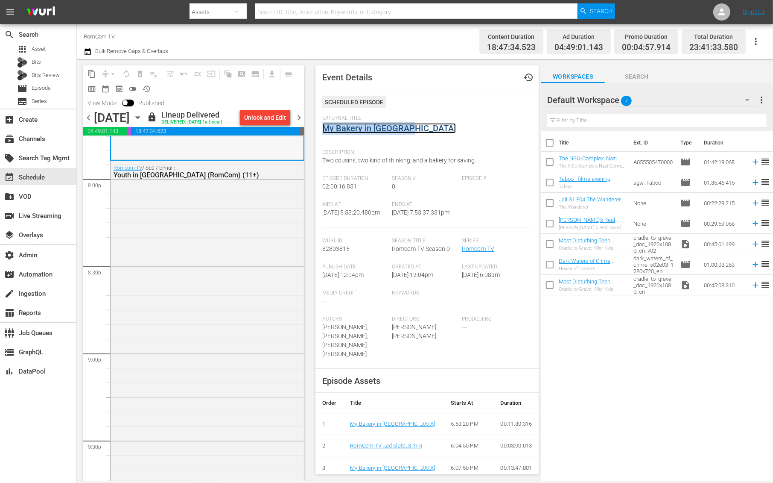
scroll to position [3456, 0]
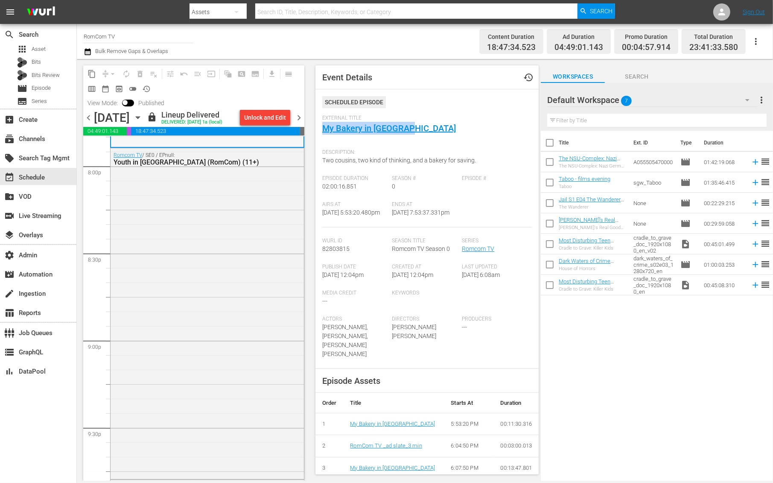
click at [201, 366] on div "Romcom TV / SE0 / EPnull: Youth in Revolt (RomCom) (11+)" at bounding box center [207, 312] width 193 height 328
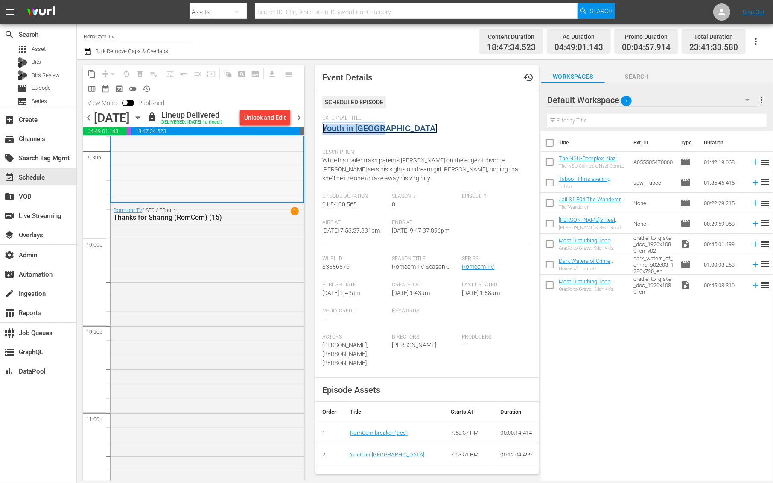
scroll to position [3745, 0]
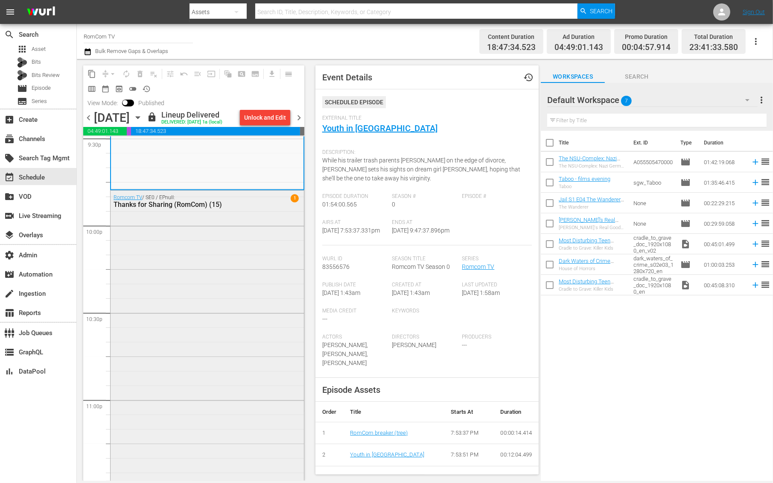
click at [215, 283] on div "Romcom TV / SE0 / EPnull: Thanks for Sharing (RomCom) (15) 1" at bounding box center [207, 392] width 193 height 404
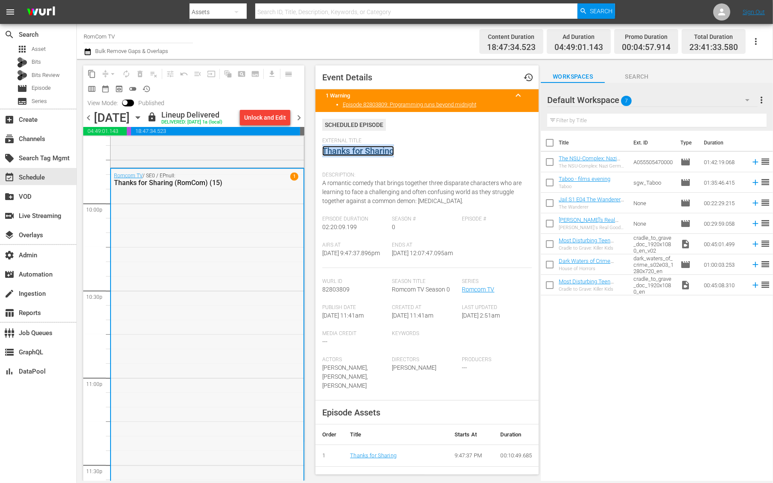
scroll to position [3874, 0]
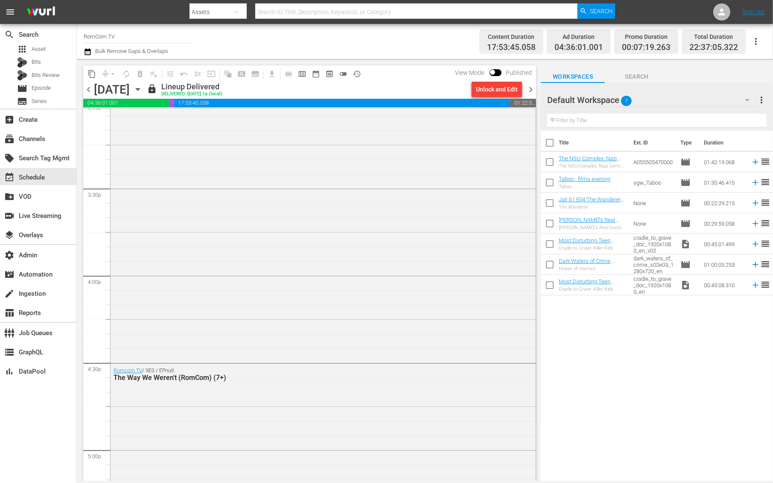
scroll to position [2621, 0]
click at [256, 164] on div "Romcom TV / SE0 / EPnull: Now Add Honey (RomCom) (7+)" at bounding box center [323, 192] width 425 height 340
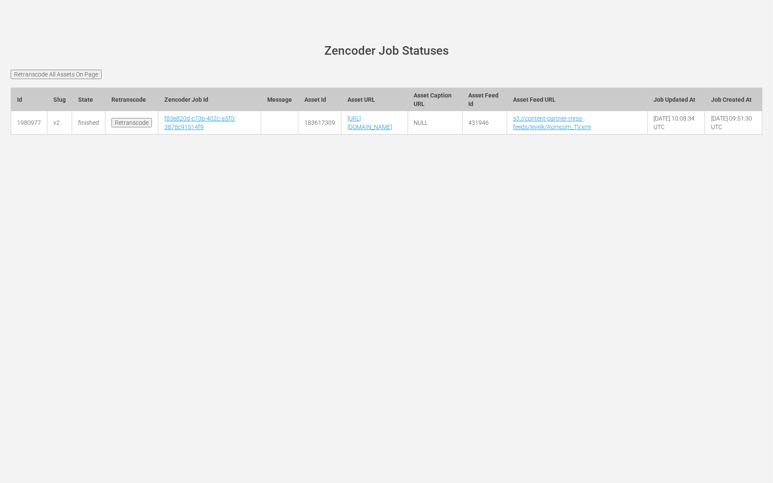
click at [444, 47] on h1 "Zencoder Job Statuses" at bounding box center [387, 50] width 728 height 13
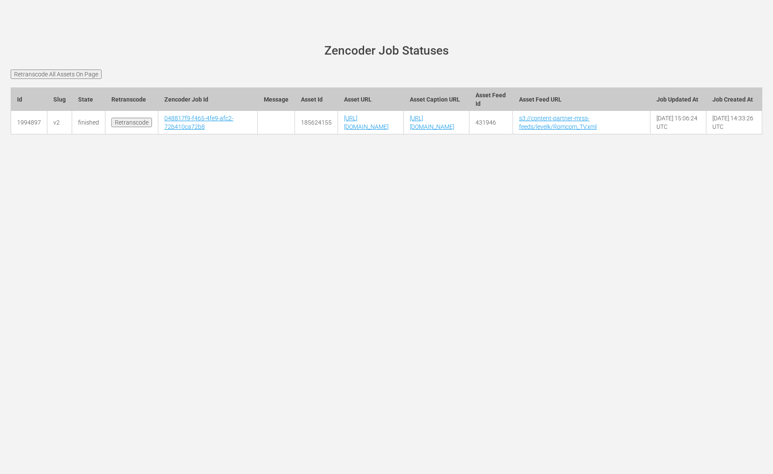
scroll to position [0, 112]
click at [597, 130] on link "s3://content-partner-mrss-feeds/levelk/Romcom_TV.xml" at bounding box center [558, 122] width 78 height 15
